Goal: Task Accomplishment & Management: Complete application form

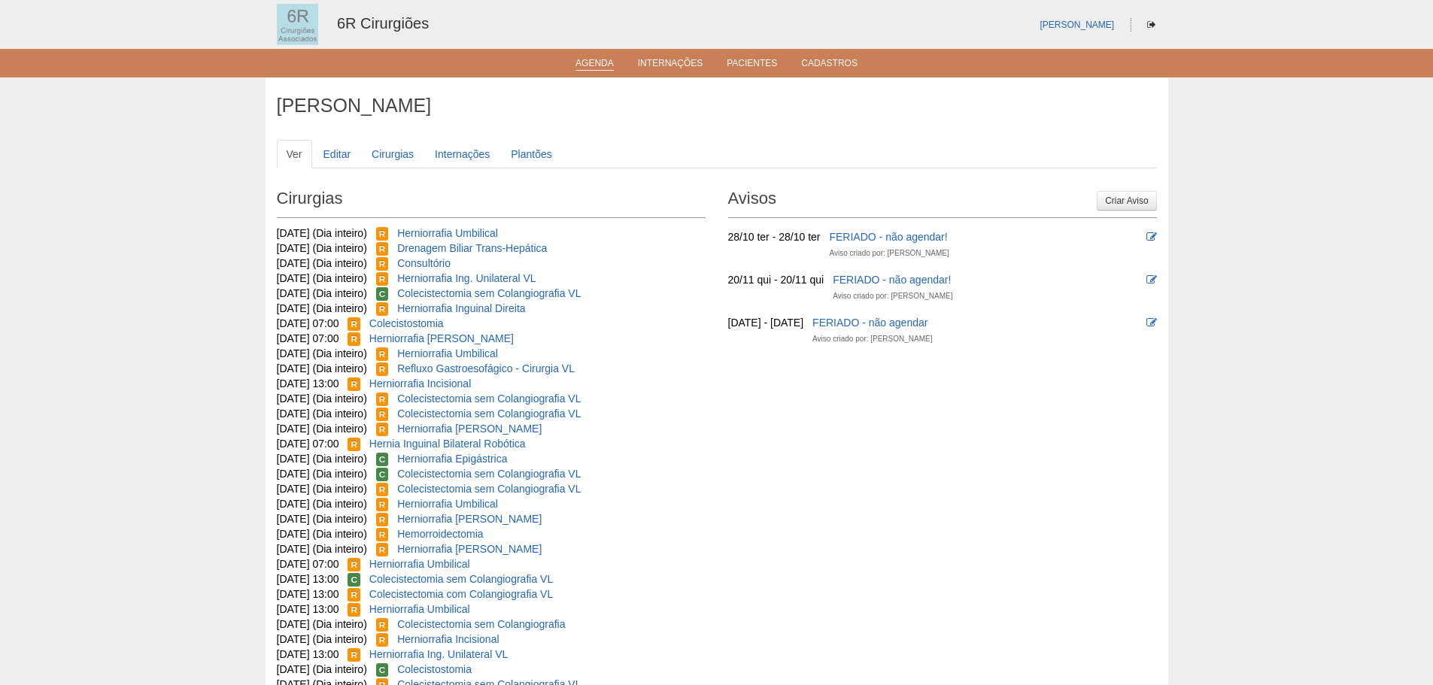
click at [601, 61] on link "Agenda" at bounding box center [594, 64] width 38 height 13
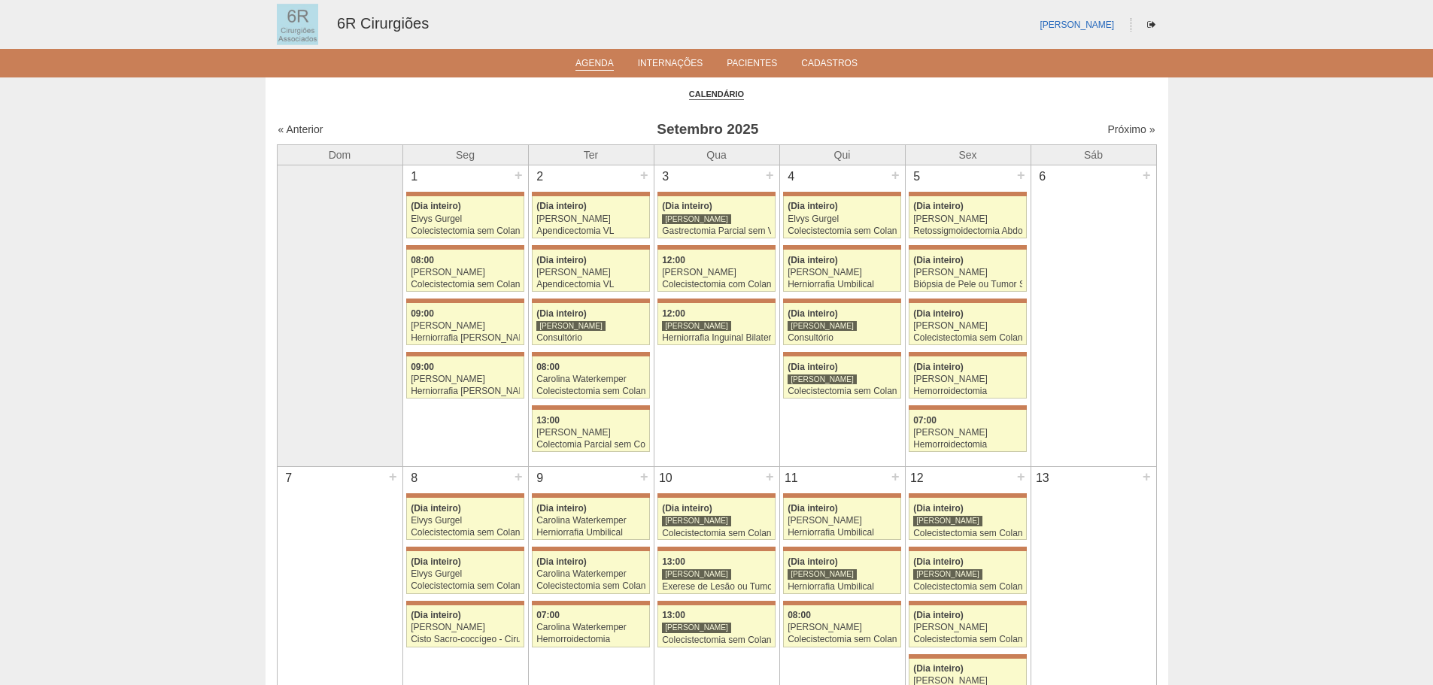
click at [1124, 138] on div "« Anterior Setembro 2025 Próximo »" at bounding box center [717, 132] width 880 height 24
click at [1126, 130] on link "Próximo »" at bounding box center [1130, 129] width 47 height 12
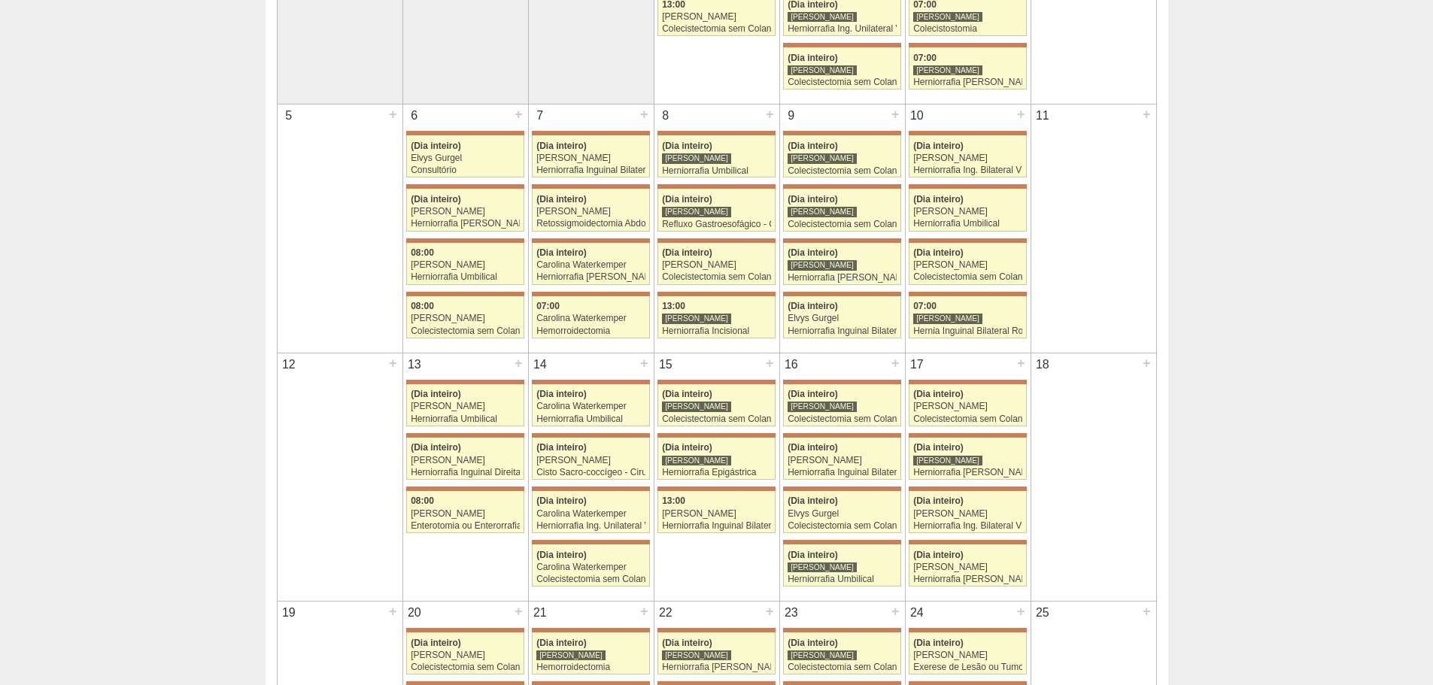
scroll to position [75, 0]
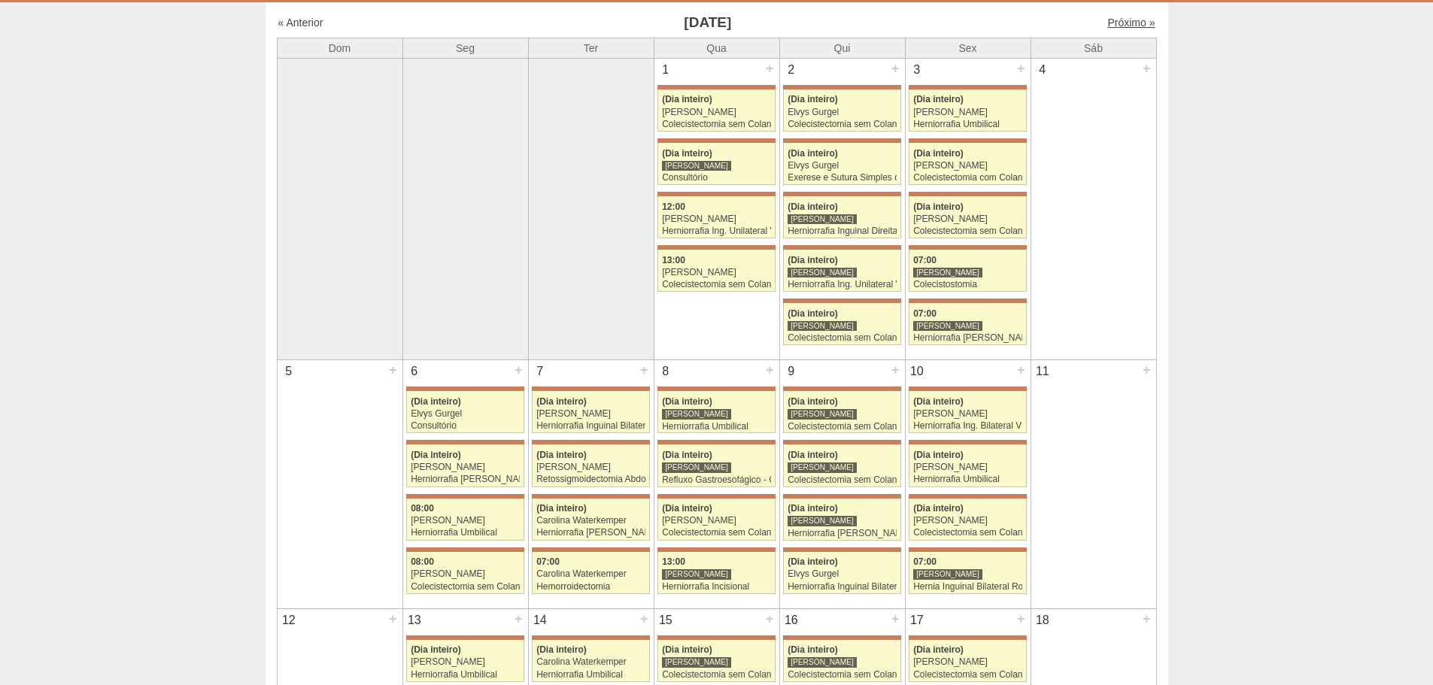
click at [1107, 23] on link "Próximo »" at bounding box center [1130, 23] width 47 height 12
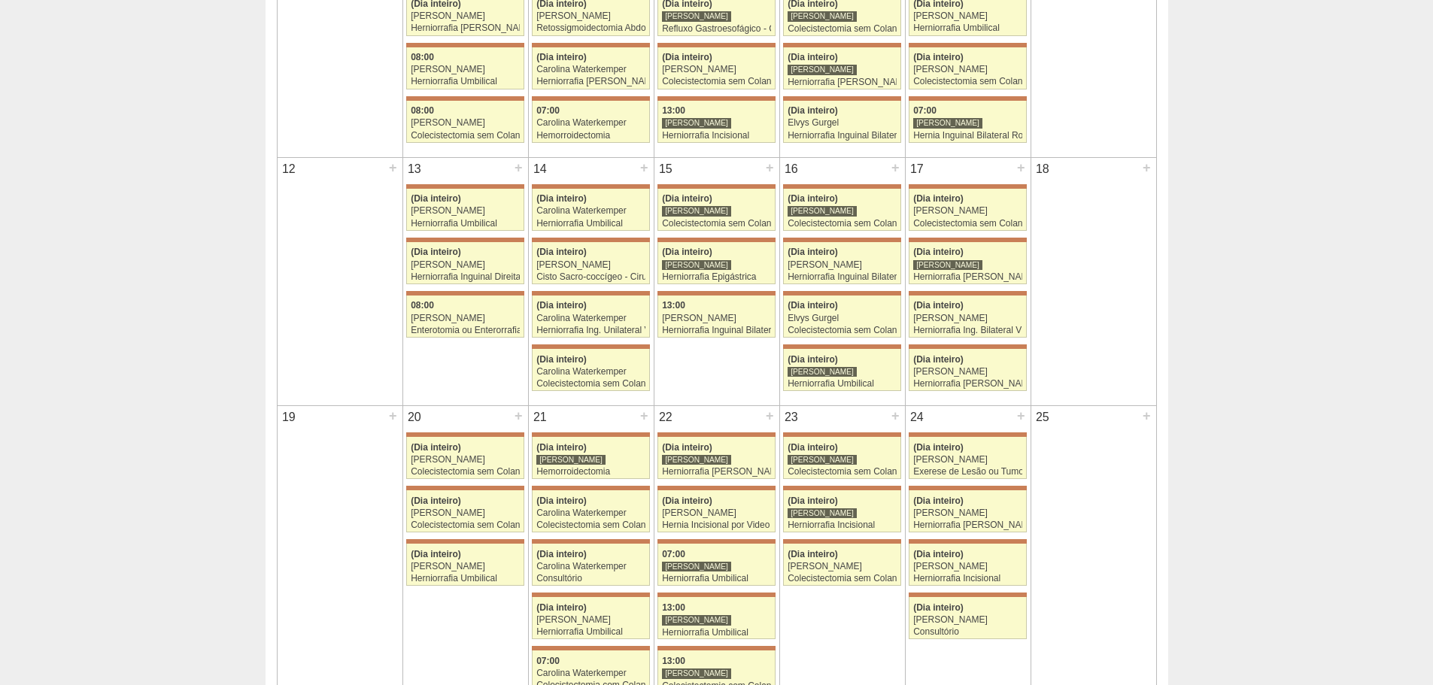
scroll to position [657, 0]
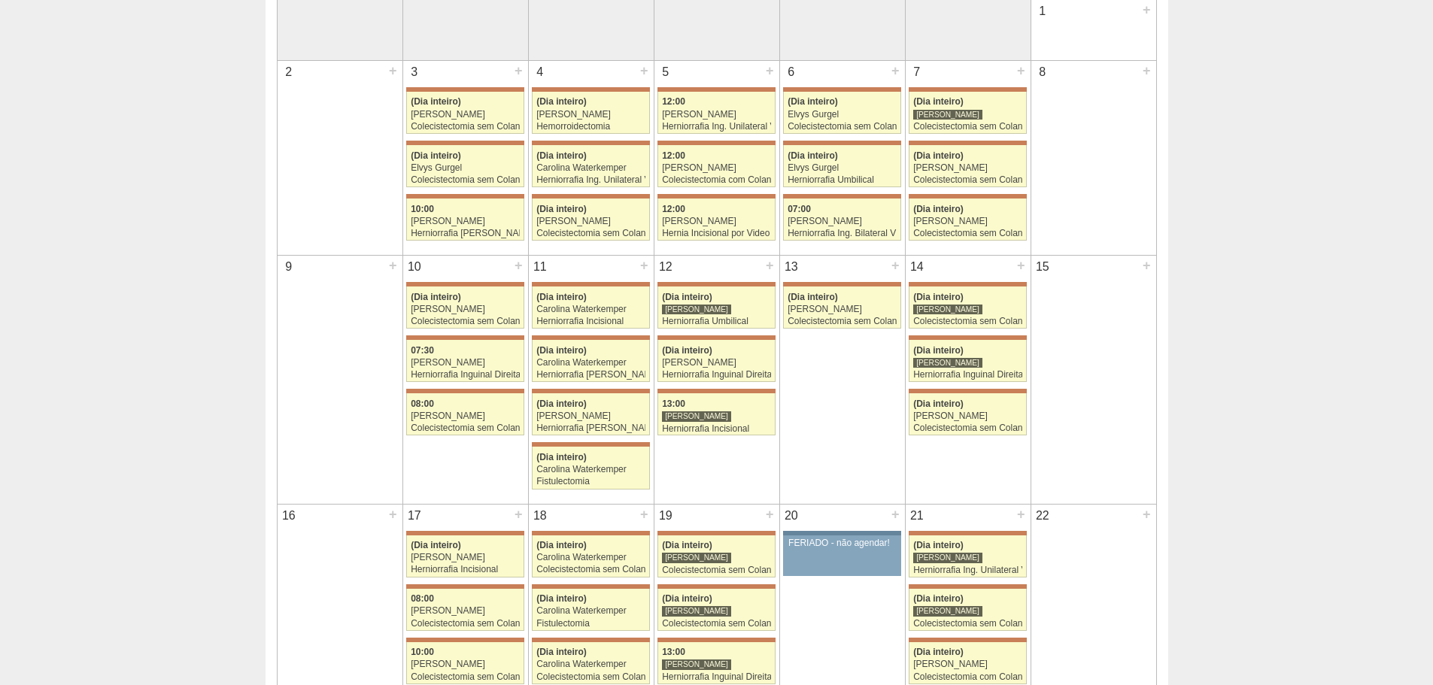
scroll to position [150, 0]
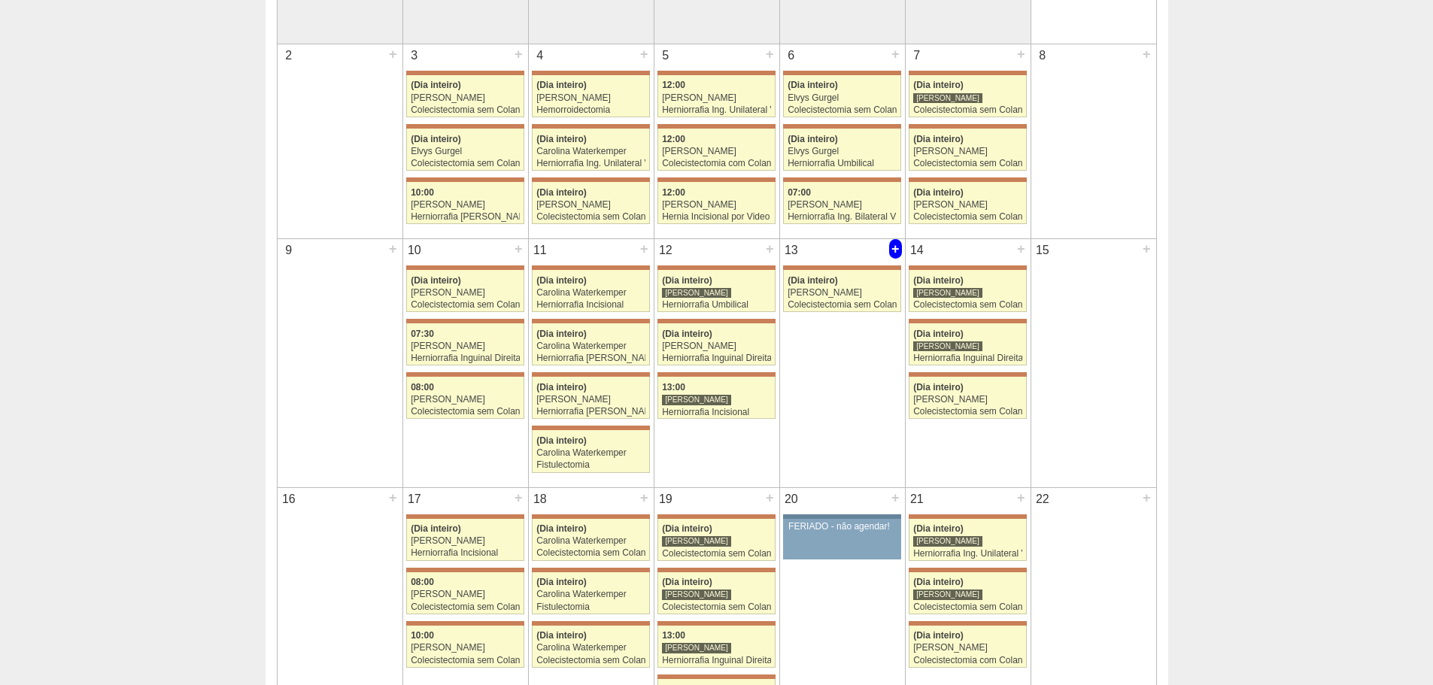
click at [894, 253] on div "+" at bounding box center [895, 249] width 13 height 20
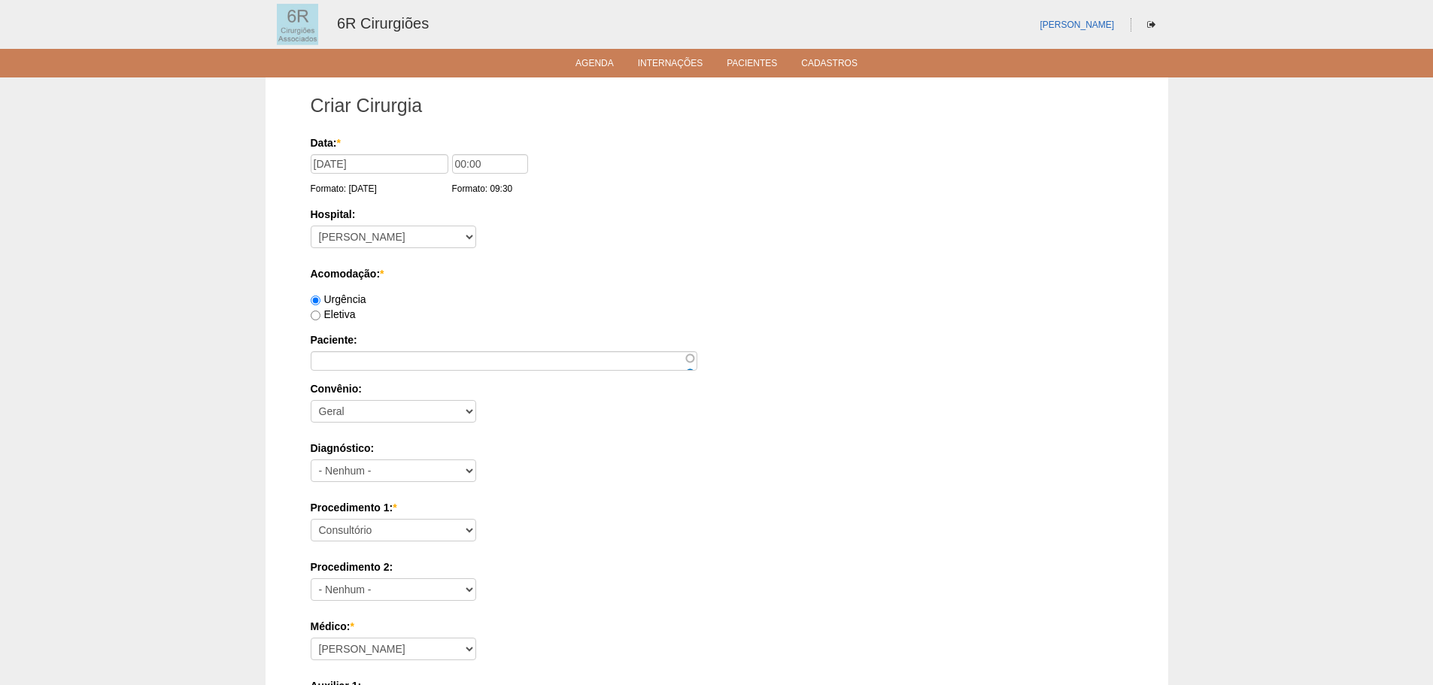
click at [345, 311] on label "Eletiva" at bounding box center [333, 314] width 45 height 12
click at [320, 311] on input "Eletiva" at bounding box center [316, 316] width 10 height 10
radio input "true"
click at [481, 363] on input "Paciente:" at bounding box center [504, 361] width 387 height 20
paste input "[PERSON_NAME]"
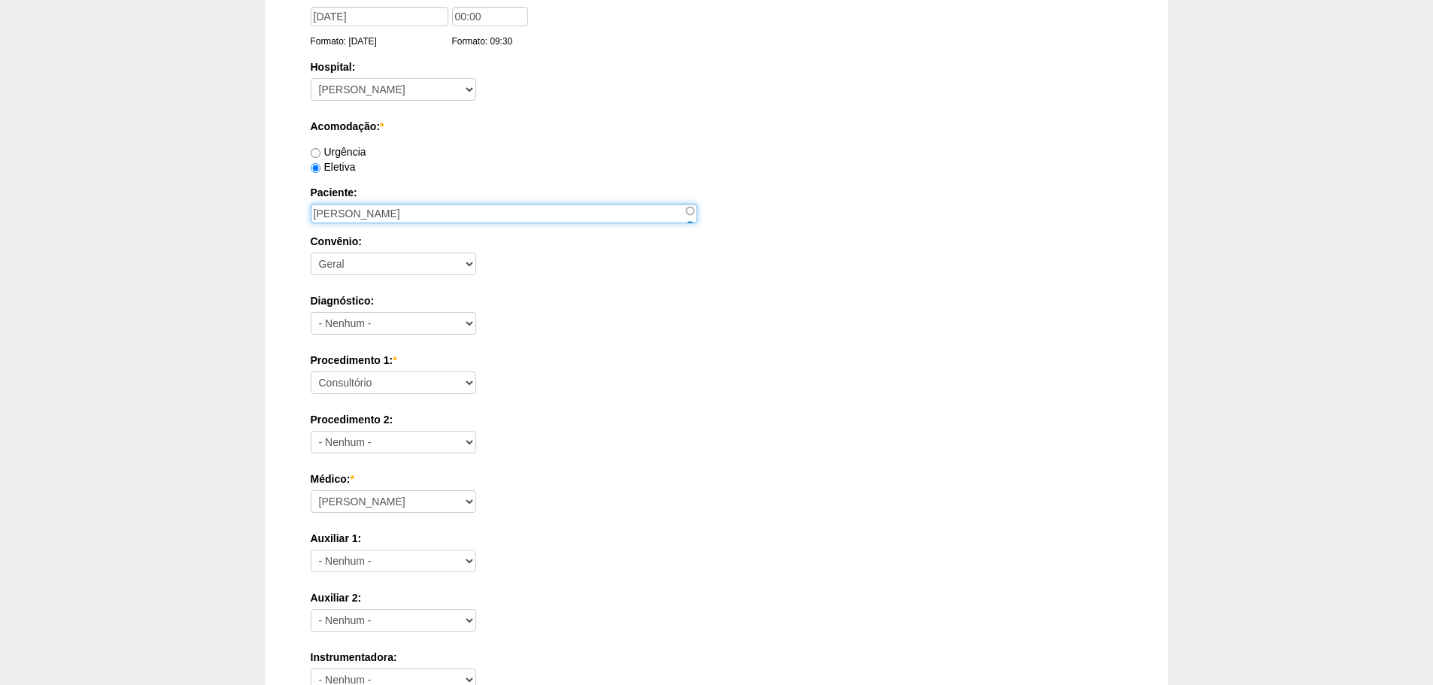
scroll to position [150, 0]
type input "[PERSON_NAME]"
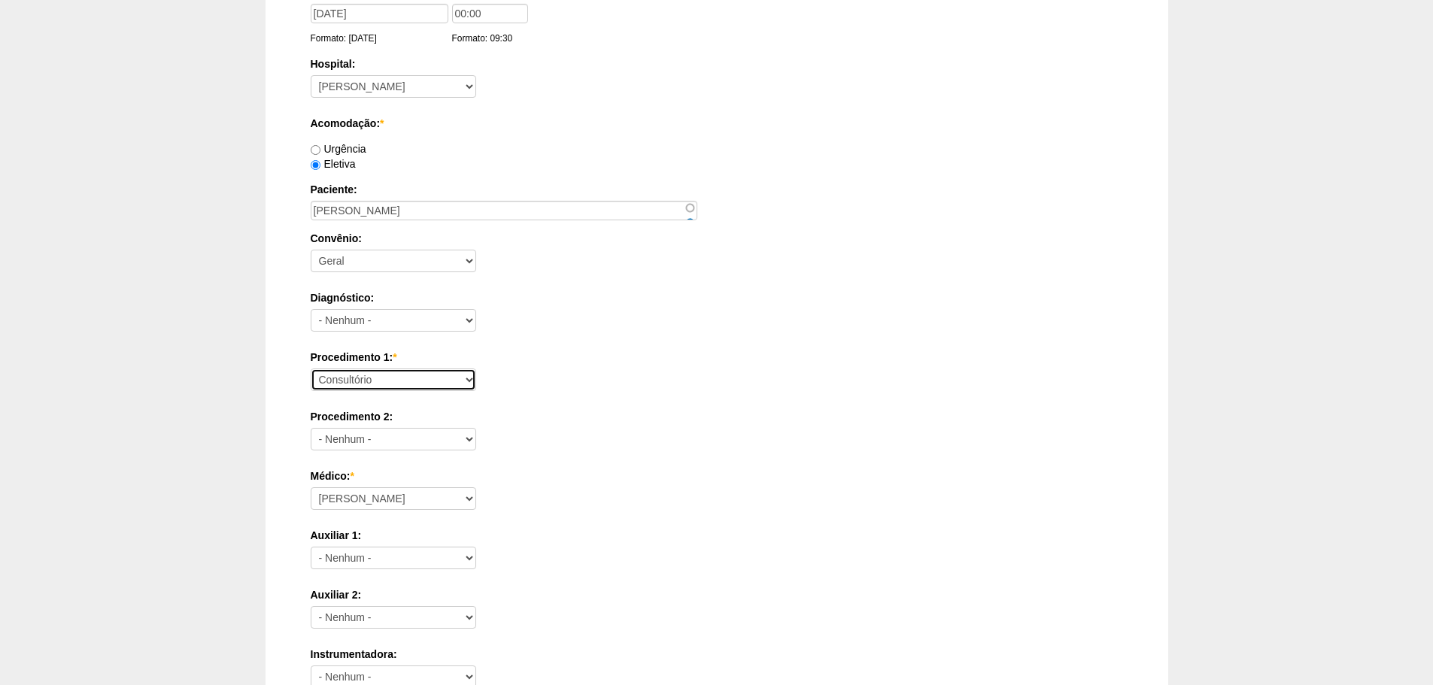
click at [399, 380] on select "Consultório Abscesso Hepático - Drenagem Abscesso perianal Amputação Abdômino P…" at bounding box center [393, 380] width 165 height 23
select select "66650"
click at [311, 369] on select "Consultório Abscesso Hepático - Drenagem Abscesso perianal Amputação Abdômino P…" at bounding box center [393, 380] width 165 height 23
click at [412, 431] on select "- Nenhum - Consultório Abscesso Hepático - Drenagem Abscesso perianal Amputação…" at bounding box center [393, 439] width 165 height 23
select select "66565"
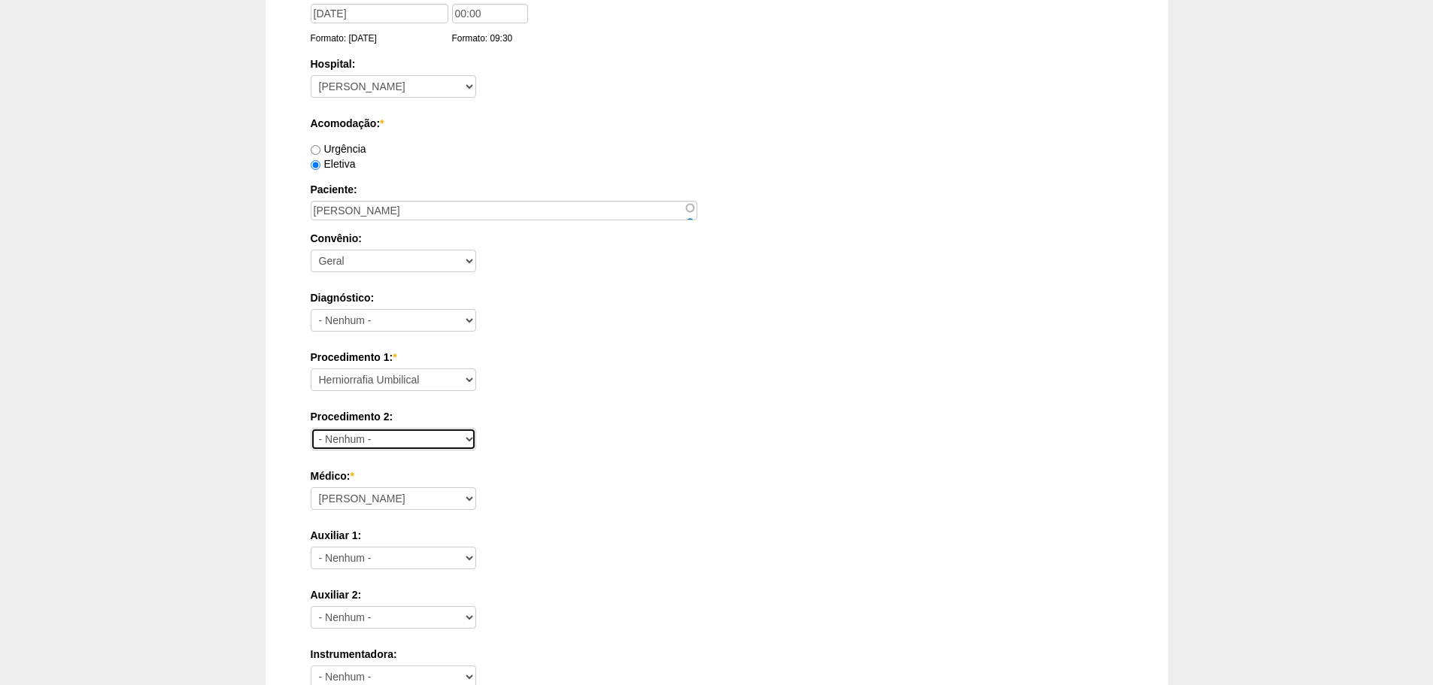
click at [311, 428] on select "- Nenhum - Consultório Abscesso Hepático - Drenagem Abscesso perianal Amputação…" at bounding box center [393, 439] width 165 height 23
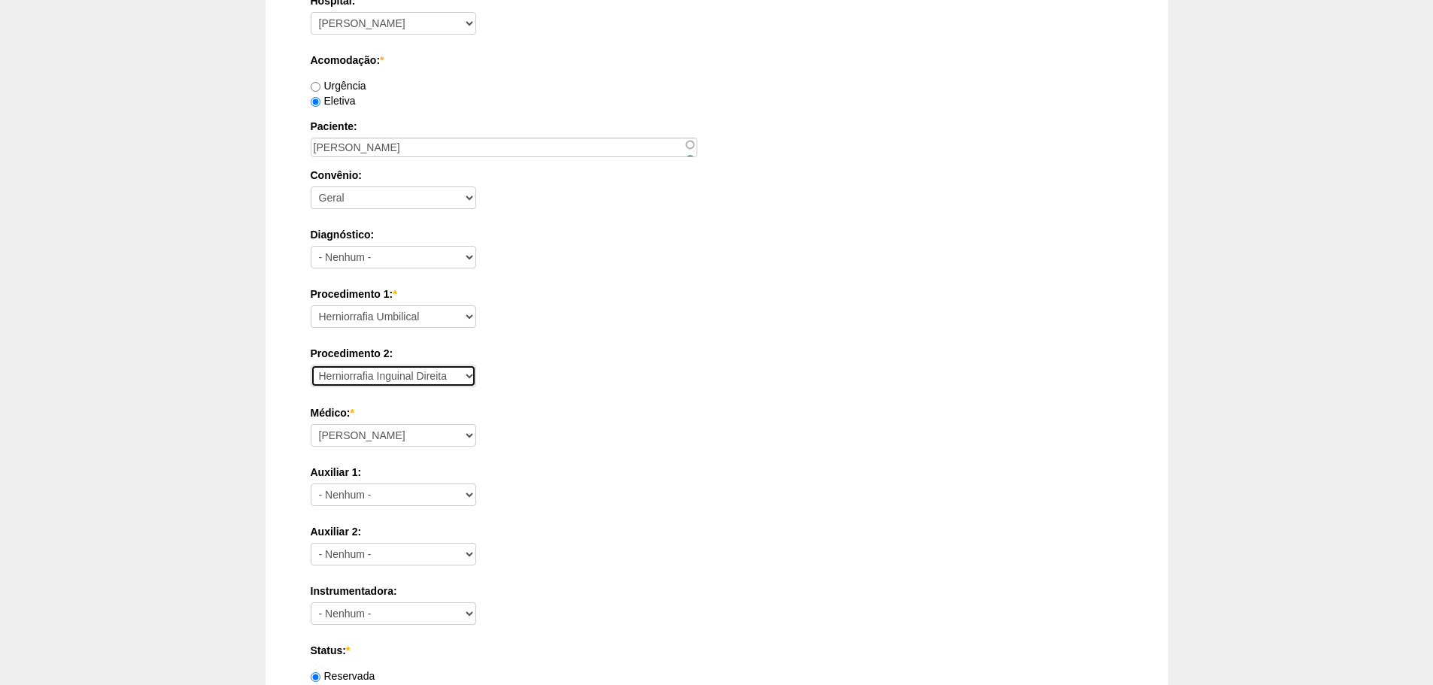
scroll to position [301, 0]
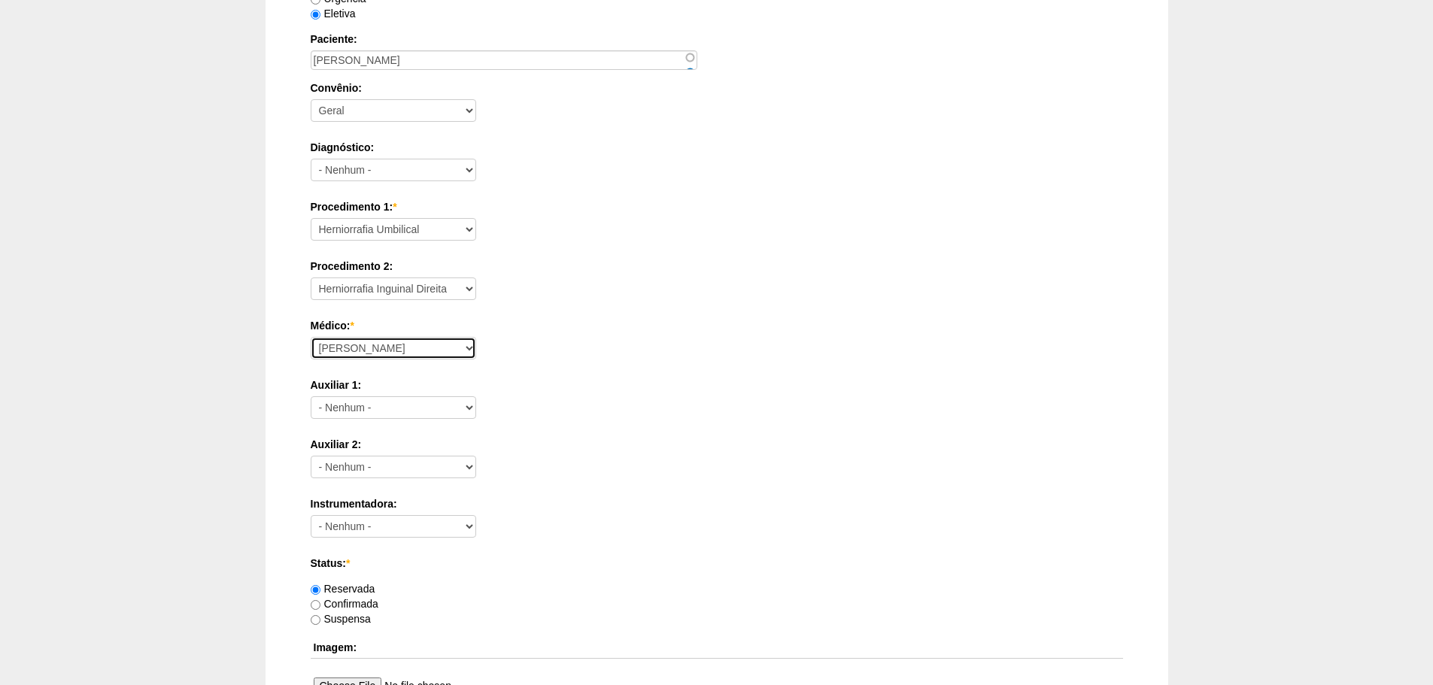
click at [417, 349] on select "Aline Zanon Bariatricas Bruno Bulisani Bruno Oliveira Carolina Waterkemper Elvy…" at bounding box center [393, 348] width 165 height 23
click at [409, 363] on div "Médico: * Aline Zanon Bariatricas Bruno Bulisani Bruno Oliveira Carolina Waterk…" at bounding box center [717, 342] width 812 height 49
click at [416, 350] on select "Aline Zanon Bariatricas Bruno Bulisani Bruno Oliveira Carolina Waterkemper Elvy…" at bounding box center [393, 348] width 165 height 23
select select "72"
click at [311, 337] on select "Aline Zanon Bariatricas Bruno Bulisani Bruno Oliveira Carolina Waterkemper Elvy…" at bounding box center [393, 348] width 165 height 23
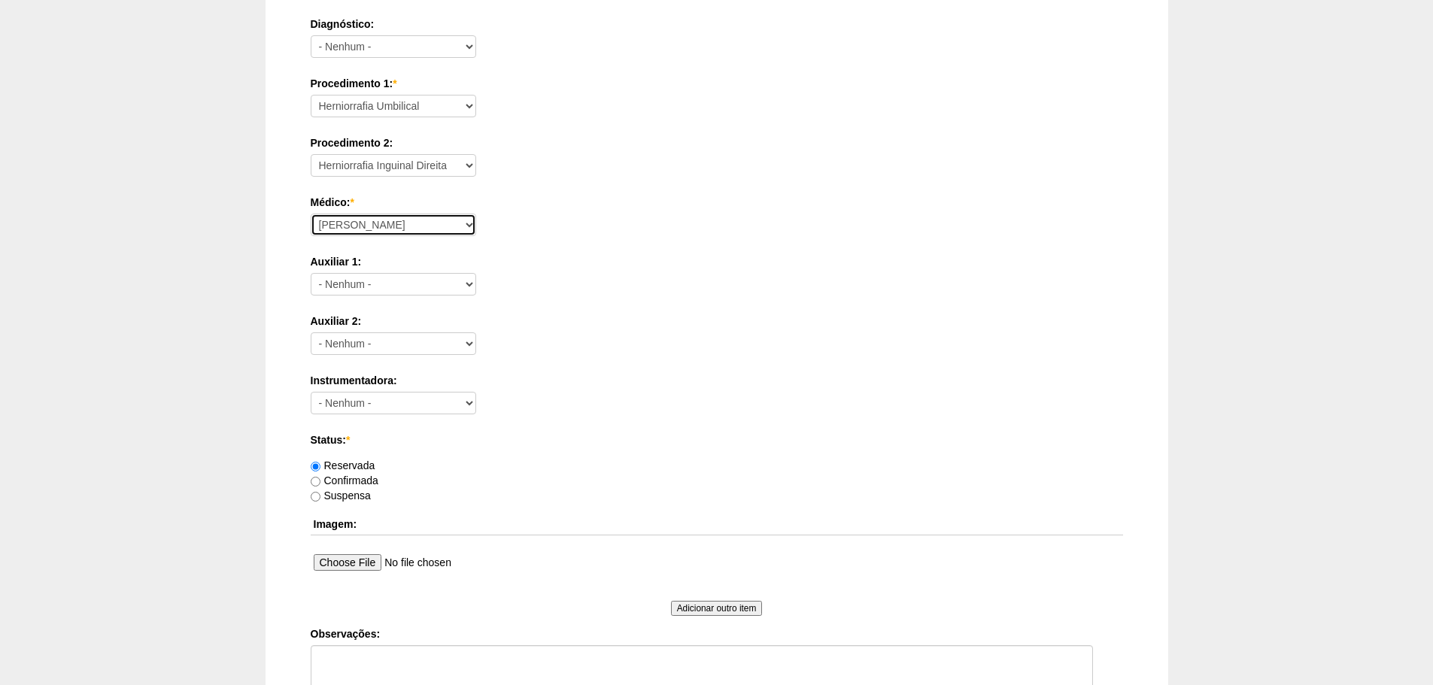
scroll to position [657, 0]
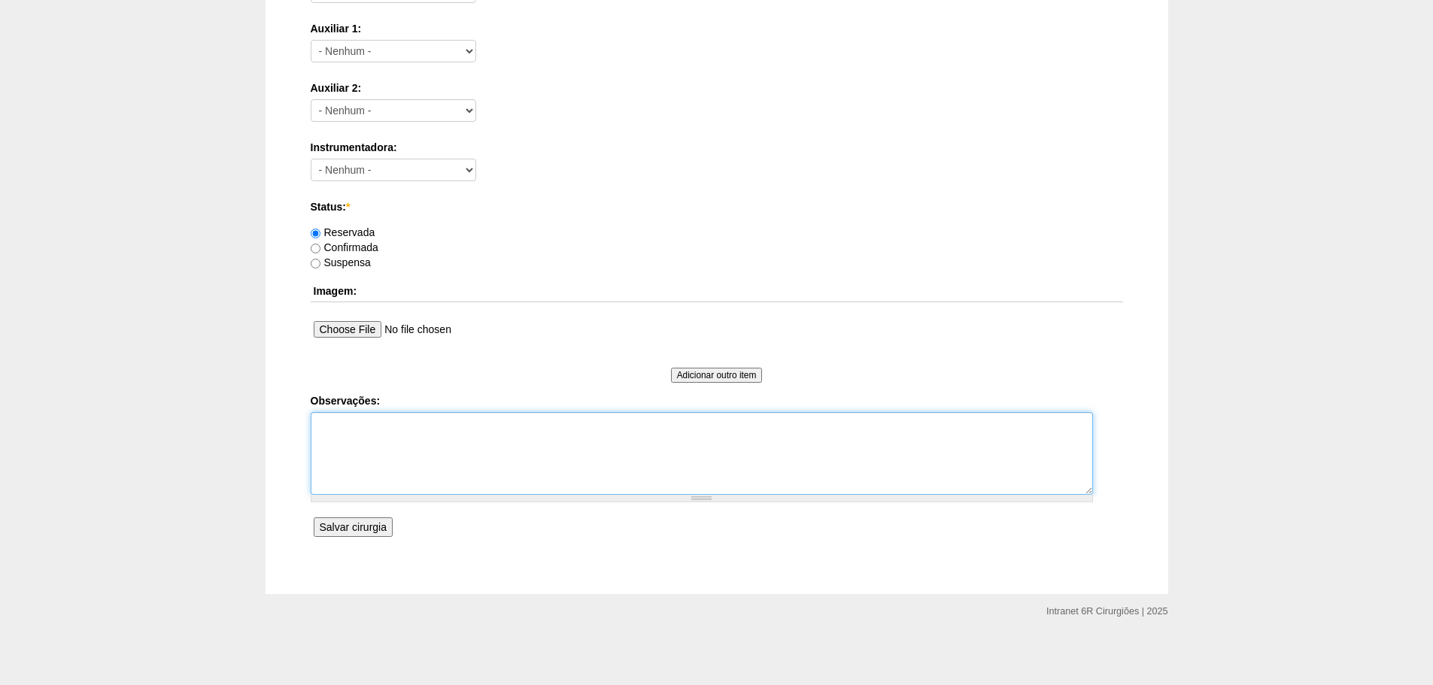
click at [416, 436] on textarea "Observações:" at bounding box center [702, 453] width 782 height 83
click at [393, 524] on div "Data: * 13/11/2025 Formato: 25/09/2025 00:00 Formato: 09:30 Hospital: - Nenhum …" at bounding box center [717, 10] width 812 height 1064
click at [424, 469] on textarea "Observações:" at bounding box center [702, 453] width 782 height 83
paste textarea "11997976474"
type textarea "UMBILICAL COLO 1 CM E INGUINAL DIREITA. SINTOMATICO EM UMBILICAL. ASA 1. BAIXO …"
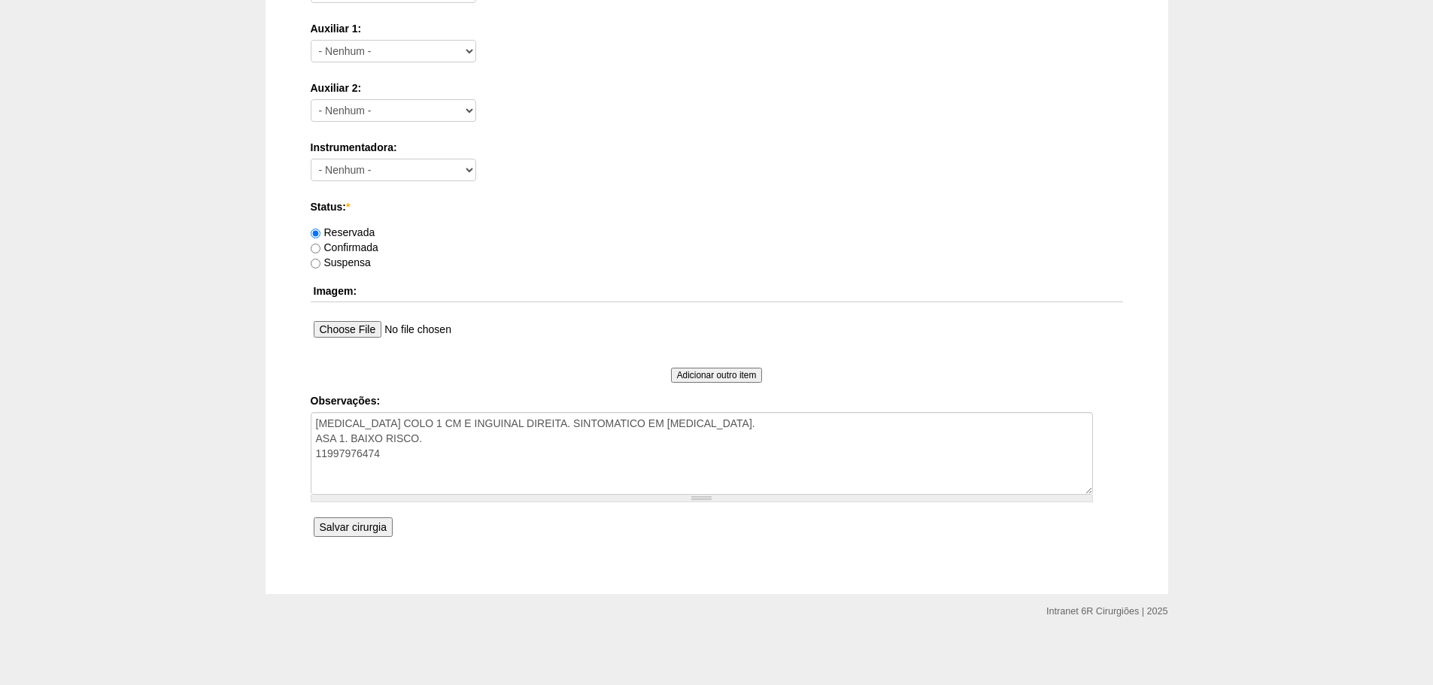
click at [359, 521] on input "Salvar cirurgia" at bounding box center [353, 527] width 79 height 20
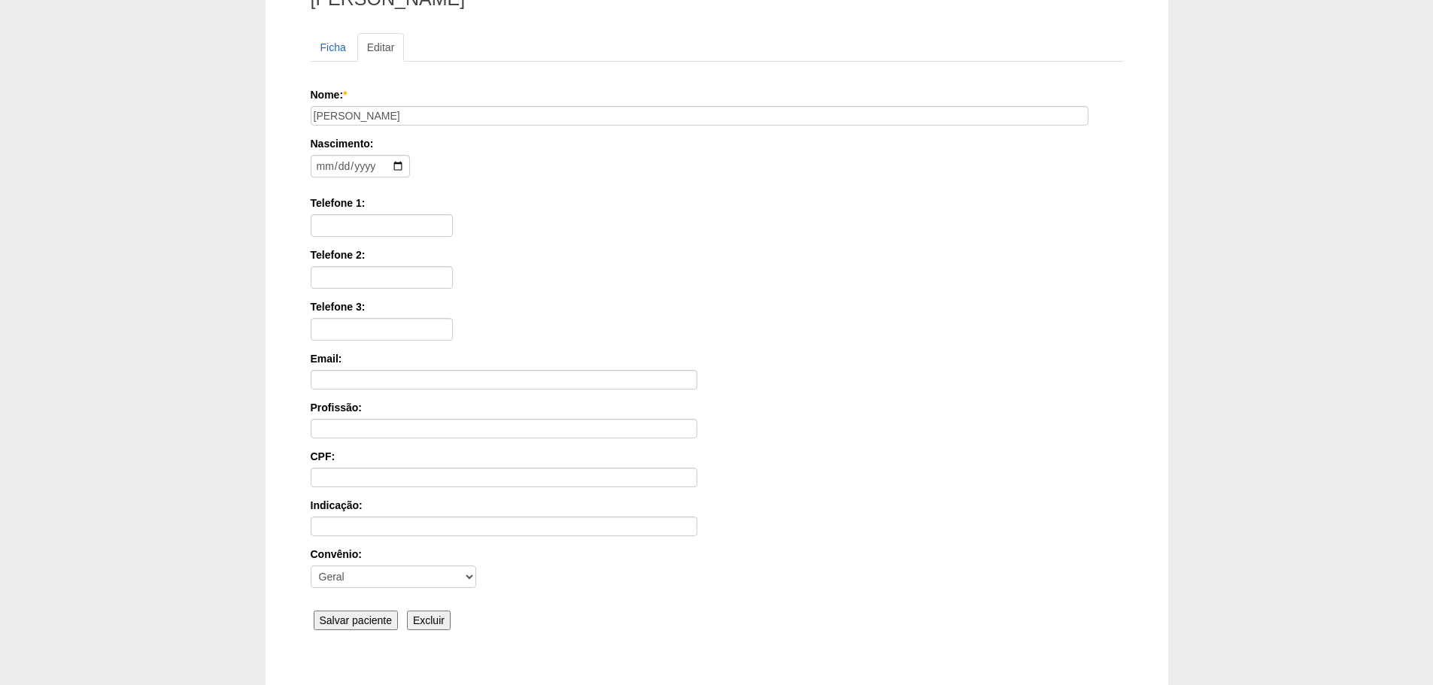
scroll to position [233, 0]
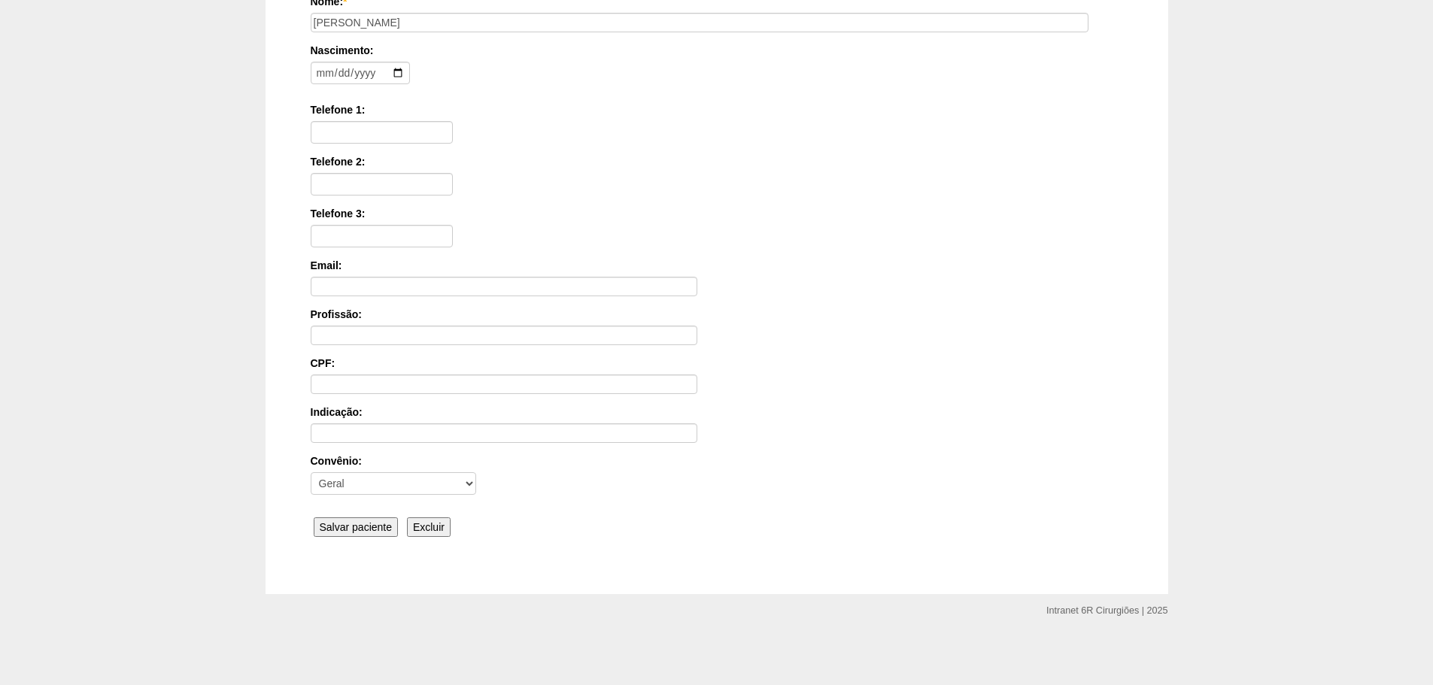
click at [342, 531] on input "Salvar paciente" at bounding box center [356, 527] width 85 height 20
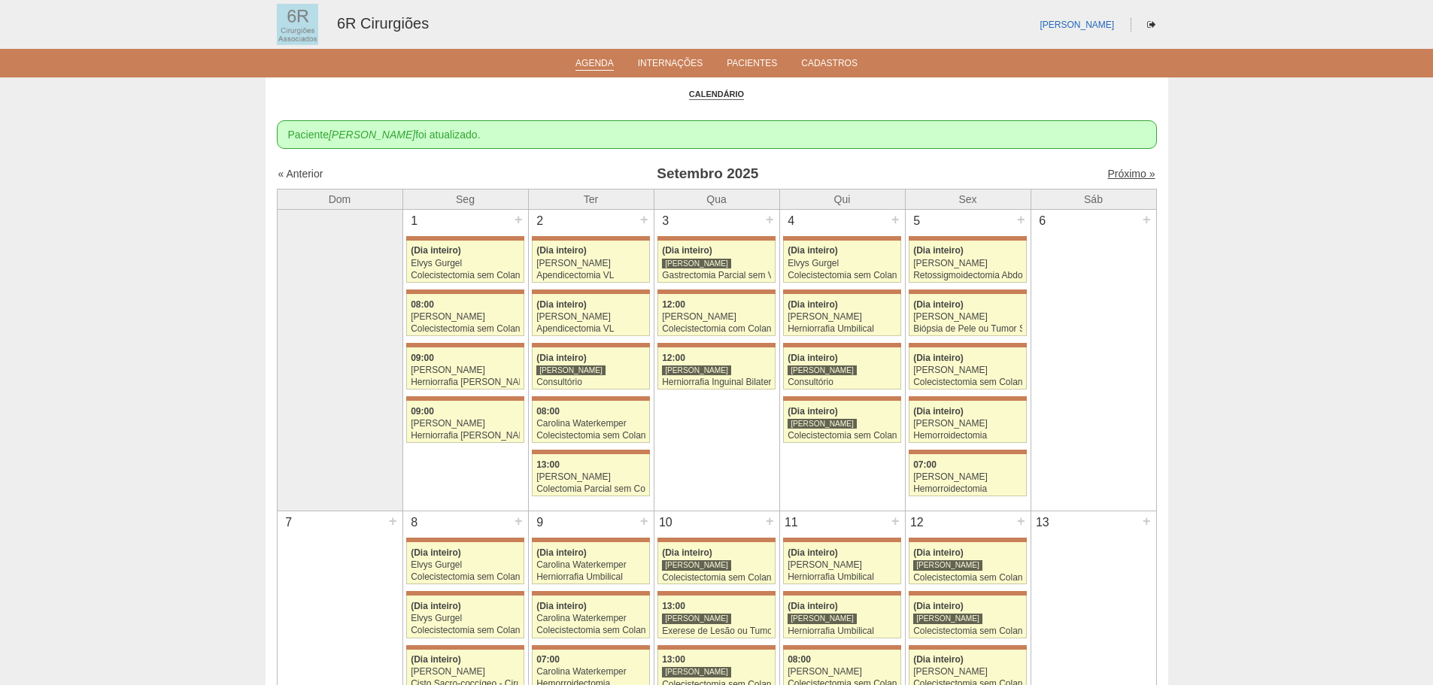
click at [1118, 176] on link "Próximo »" at bounding box center [1130, 174] width 47 height 12
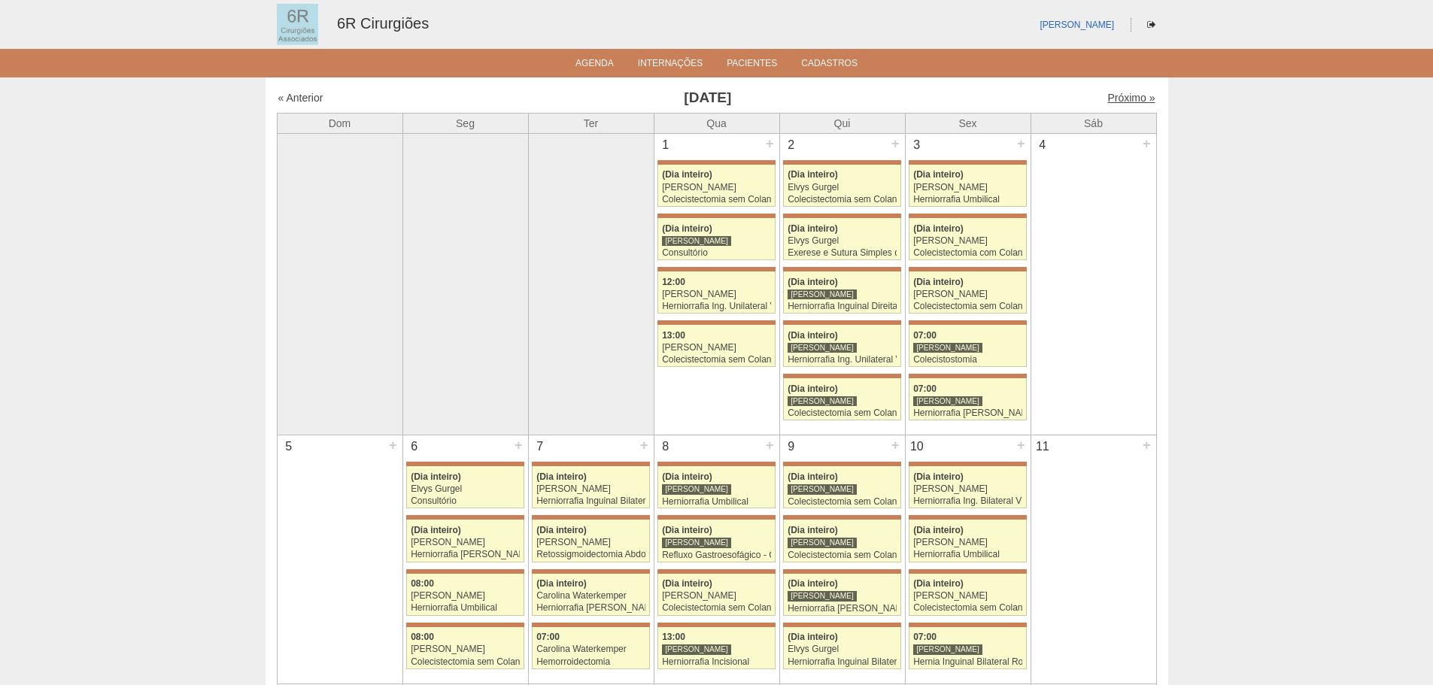
click at [1128, 96] on link "Próximo »" at bounding box center [1130, 98] width 47 height 12
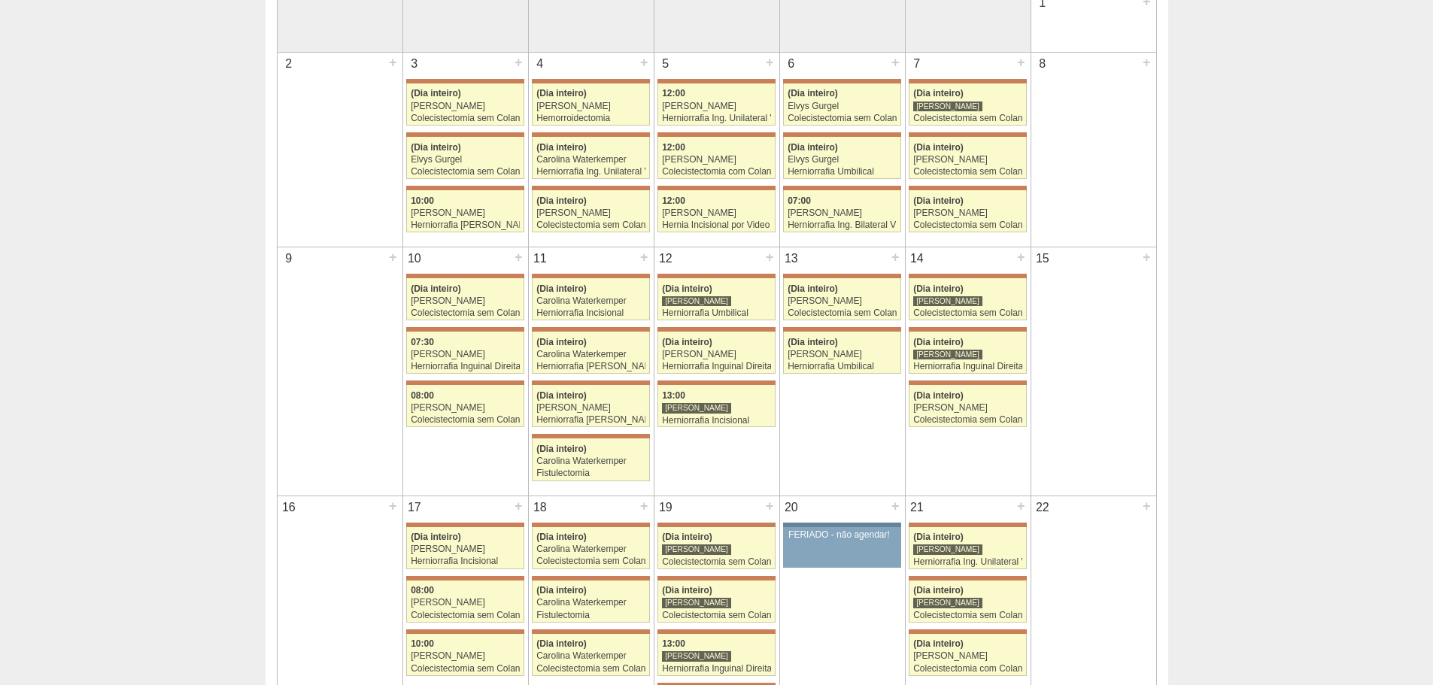
scroll to position [150, 0]
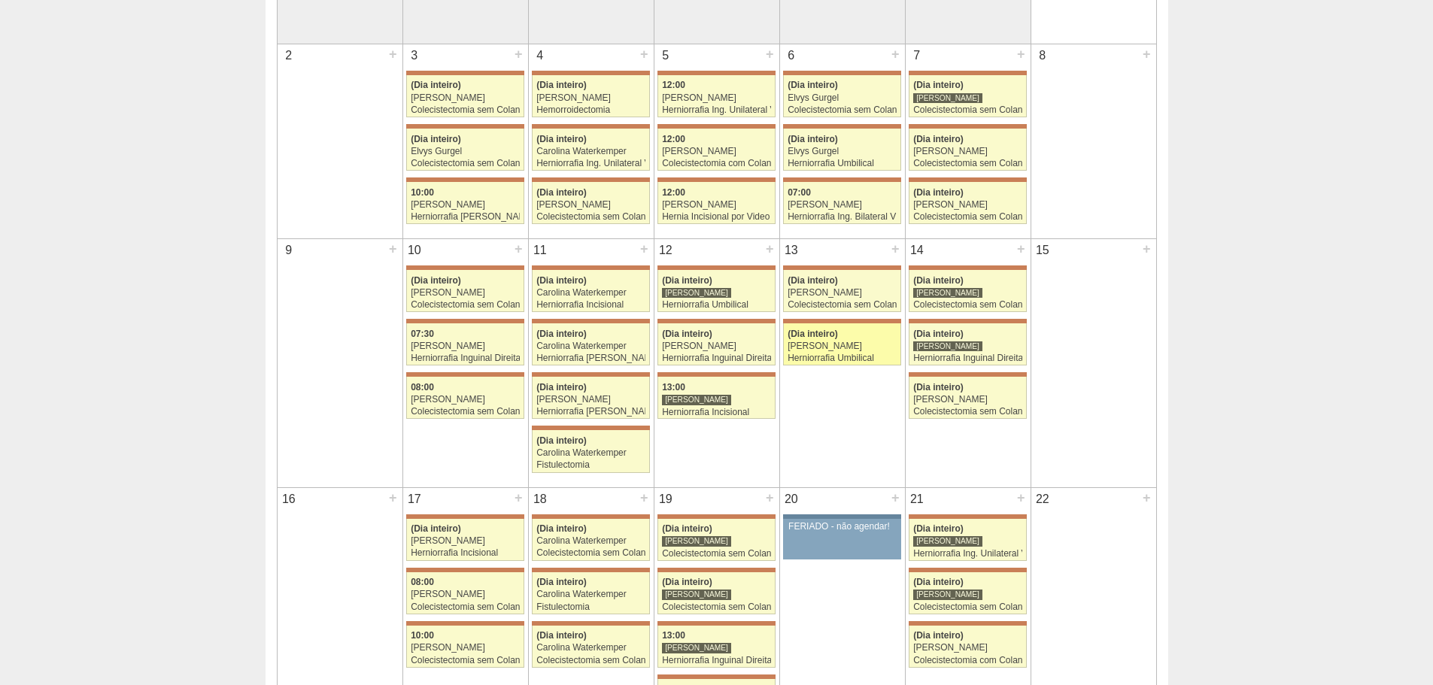
click at [885, 344] on div "[PERSON_NAME]" at bounding box center [842, 346] width 109 height 10
